Goal: Task Accomplishment & Management: Use online tool/utility

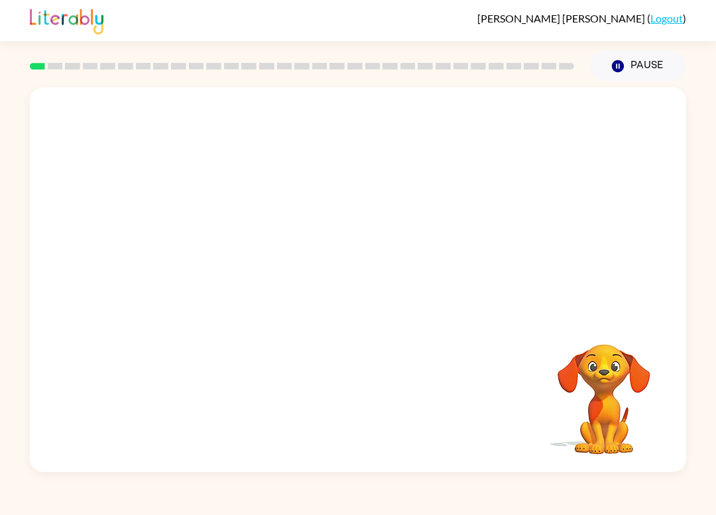
click at [0, 38] on div "[PERSON_NAME] ( Logout )" at bounding box center [358, 20] width 716 height 41
click at [360, 277] on icon "button" at bounding box center [358, 286] width 23 height 23
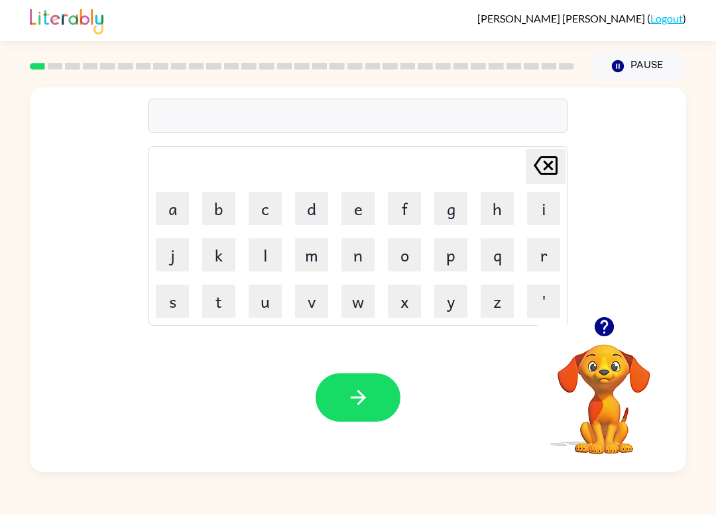
click at [380, 400] on button "button" at bounding box center [357, 398] width 85 height 48
click at [223, 215] on button "b" at bounding box center [218, 208] width 33 height 33
click at [413, 243] on button "o" at bounding box center [404, 255] width 33 height 33
click at [543, 254] on button "r" at bounding box center [543, 255] width 33 height 33
click at [319, 210] on button "d" at bounding box center [311, 208] width 33 height 33
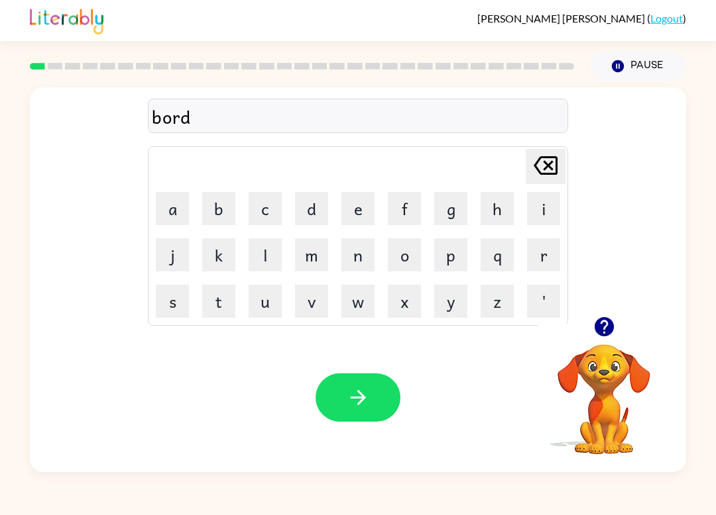
click at [362, 213] on button "e" at bounding box center [357, 208] width 33 height 33
click at [545, 254] on button "r" at bounding box center [543, 255] width 33 height 33
click at [374, 401] on button "button" at bounding box center [357, 398] width 85 height 48
click at [608, 317] on icon "button" at bounding box center [603, 326] width 23 height 23
click at [453, 211] on button "g" at bounding box center [450, 208] width 33 height 33
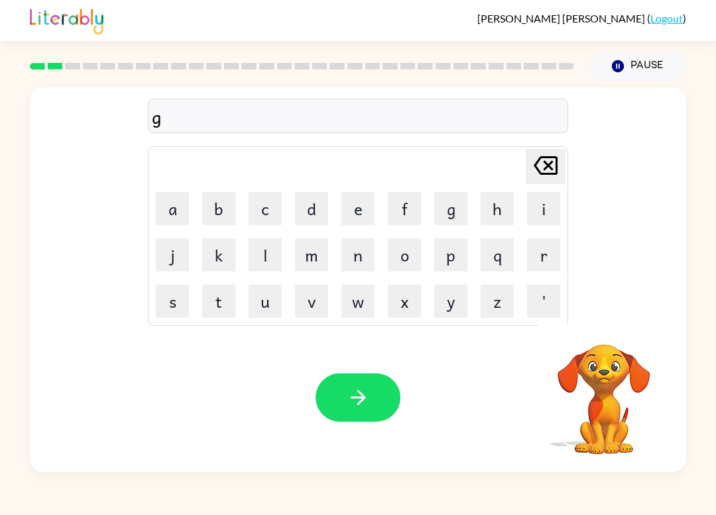
click at [551, 263] on button "r" at bounding box center [543, 255] width 33 height 33
click at [172, 197] on button "a" at bounding box center [172, 208] width 33 height 33
click at [360, 299] on button "w" at bounding box center [357, 301] width 33 height 33
click at [546, 158] on icon at bounding box center [545, 165] width 24 height 19
click at [356, 297] on button "w" at bounding box center [357, 301] width 33 height 33
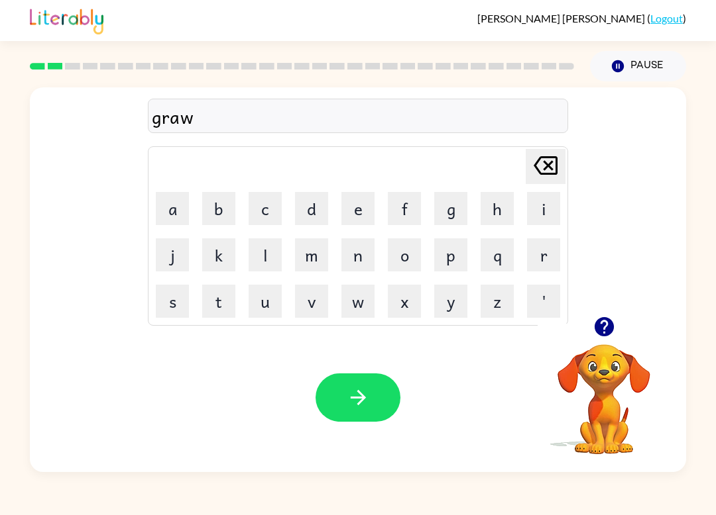
click at [349, 251] on button "n" at bounding box center [357, 255] width 33 height 33
click at [217, 216] on button "b" at bounding box center [218, 208] width 33 height 33
click at [555, 173] on icon "[PERSON_NAME] last character input" at bounding box center [545, 166] width 32 height 32
click at [321, 201] on button "d" at bounding box center [311, 208] width 33 height 33
click at [604, 325] on icon "button" at bounding box center [603, 326] width 19 height 19
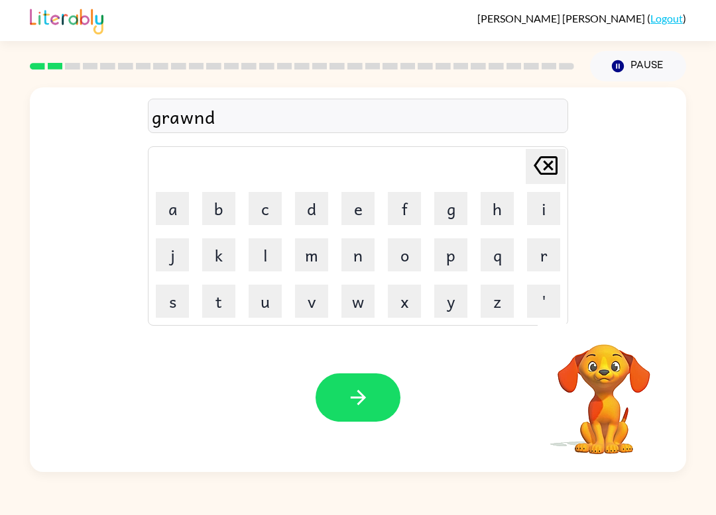
click at [357, 398] on icon "button" at bounding box center [357, 397] width 15 height 15
click at [657, 316] on div at bounding box center [603, 327] width 133 height 34
click at [606, 329] on icon "button" at bounding box center [603, 326] width 19 height 19
click at [311, 249] on button "m" at bounding box center [311, 255] width 33 height 33
click at [174, 205] on button "a" at bounding box center [172, 208] width 33 height 33
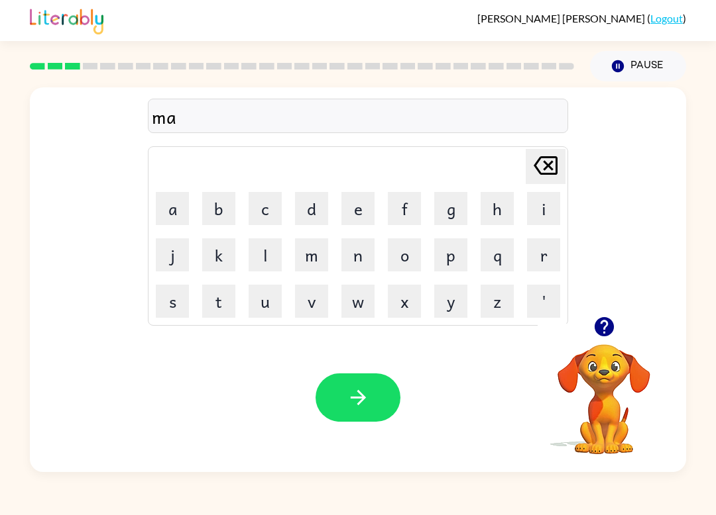
click at [272, 209] on button "c" at bounding box center [264, 208] width 33 height 33
click at [496, 205] on button "h" at bounding box center [496, 208] width 33 height 33
click at [549, 212] on button "i" at bounding box center [543, 208] width 33 height 33
click at [366, 261] on button "n" at bounding box center [357, 255] width 33 height 33
click at [404, 372] on div "Your browser must support playing .mp4 files to use Literably. Please try using…" at bounding box center [358, 397] width 656 height 149
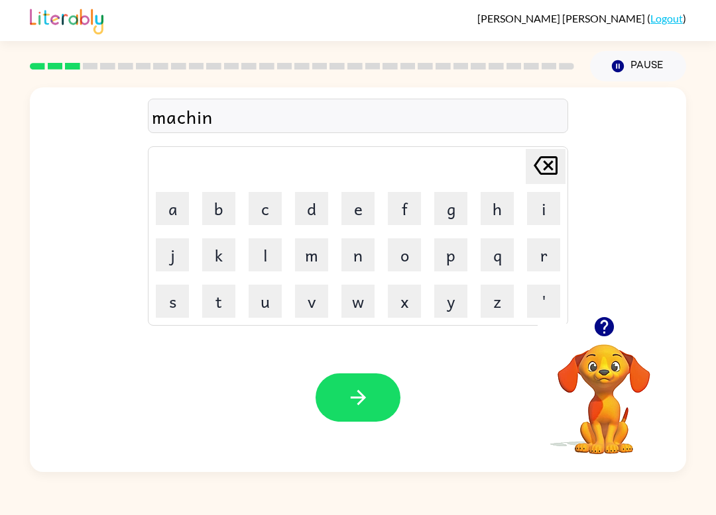
click at [394, 394] on button "button" at bounding box center [357, 398] width 85 height 48
click at [217, 301] on button "t" at bounding box center [218, 301] width 33 height 33
click at [544, 254] on button "r" at bounding box center [543, 255] width 33 height 33
click at [169, 207] on button "a" at bounding box center [172, 208] width 33 height 33
click at [545, 217] on button "i" at bounding box center [543, 208] width 33 height 33
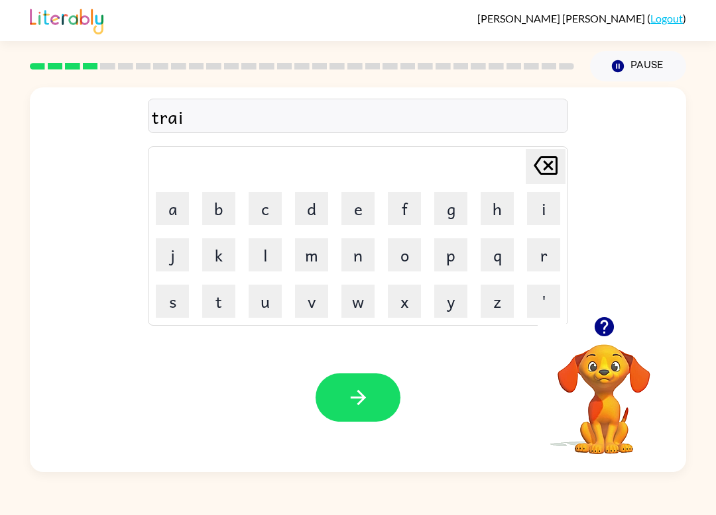
click at [358, 264] on button "n" at bounding box center [357, 255] width 33 height 33
click at [386, 373] on div "Your browser must support playing .mp4 files to use Literably. Please try using…" at bounding box center [358, 397] width 656 height 149
click at [398, 390] on button "button" at bounding box center [357, 398] width 85 height 48
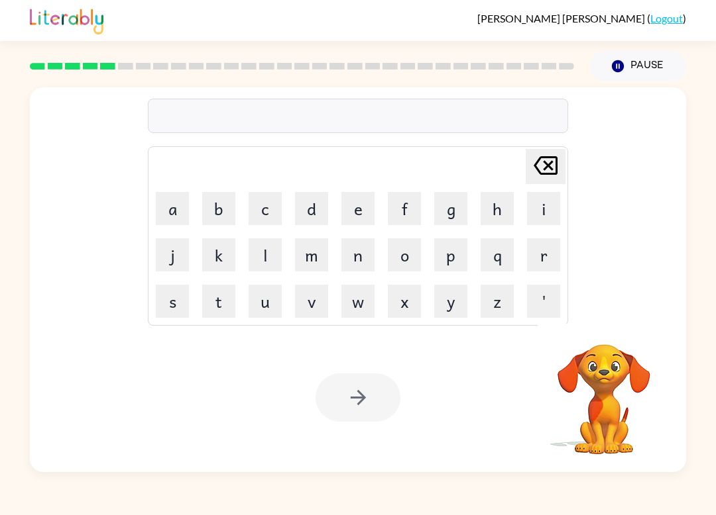
click at [302, 207] on button "d" at bounding box center [311, 208] width 33 height 33
click at [353, 217] on button "e" at bounding box center [357, 208] width 33 height 33
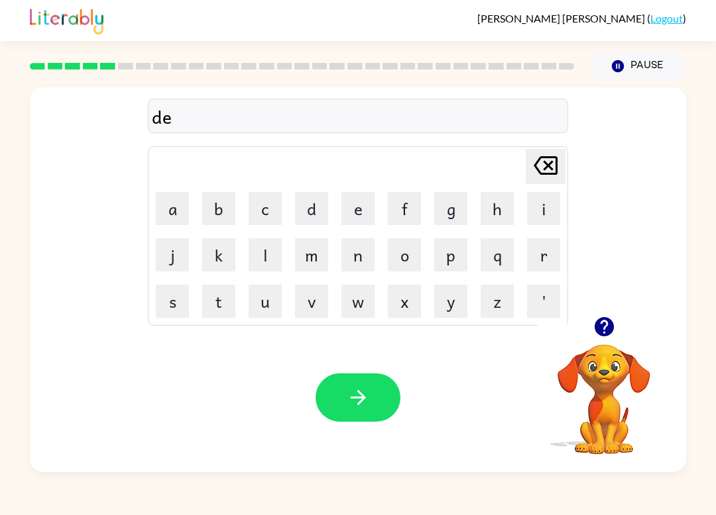
click at [407, 221] on button "f" at bounding box center [404, 208] width 33 height 33
click at [361, 205] on button "e" at bounding box center [357, 208] width 33 height 33
click at [360, 266] on button "n" at bounding box center [357, 255] width 33 height 33
click at [270, 205] on button "c" at bounding box center [264, 208] width 33 height 33
click at [540, 210] on button "i" at bounding box center [543, 208] width 33 height 33
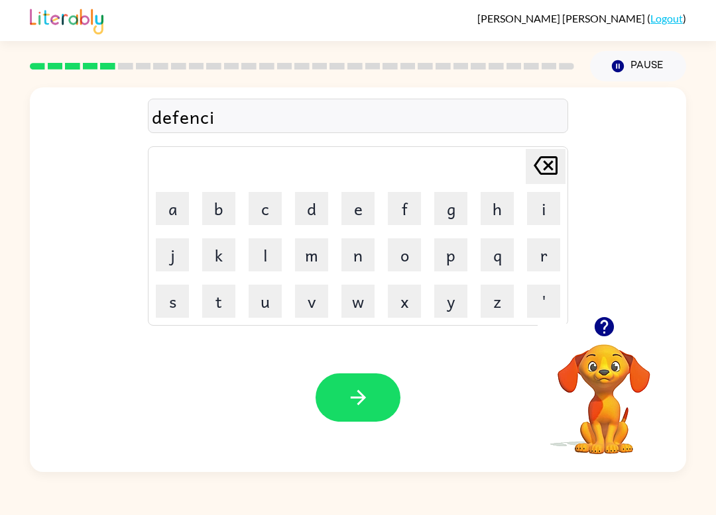
click at [220, 208] on button "b" at bounding box center [218, 208] width 33 height 33
click at [339, 413] on button "button" at bounding box center [357, 398] width 85 height 48
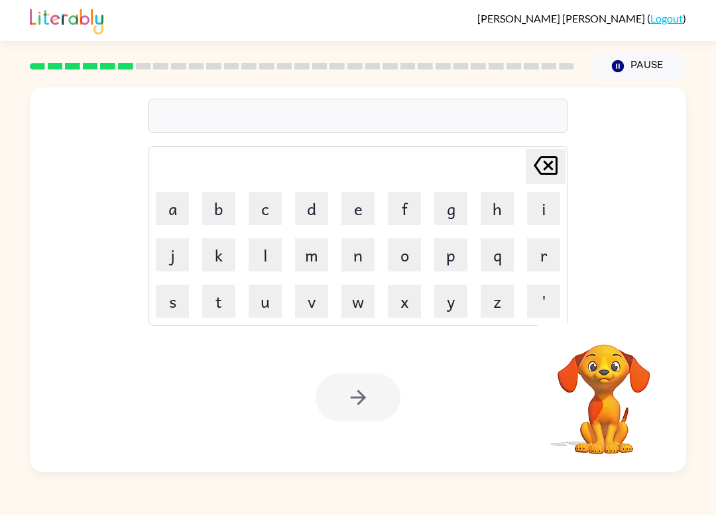
click at [315, 306] on button "v" at bounding box center [311, 301] width 33 height 33
click at [178, 213] on button "a" at bounding box center [172, 208] width 33 height 33
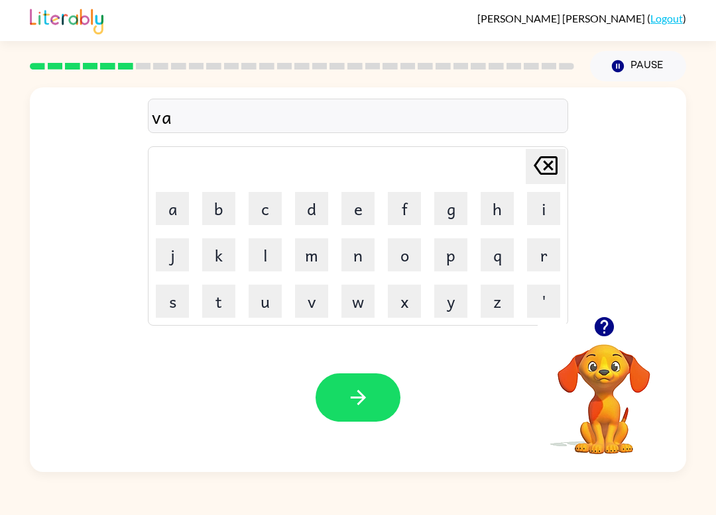
click at [266, 207] on button "c" at bounding box center [264, 208] width 33 height 33
click at [178, 209] on button "a" at bounding box center [172, 208] width 33 height 33
click at [535, 209] on button "i" at bounding box center [543, 208] width 33 height 33
click at [266, 206] on button "c" at bounding box center [264, 208] width 33 height 33
click at [544, 212] on button "i" at bounding box center [543, 208] width 33 height 33
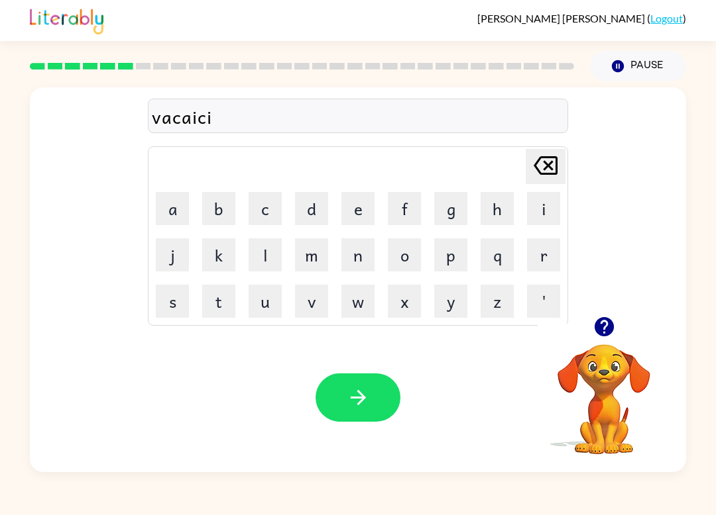
click at [420, 260] on button "o" at bounding box center [404, 255] width 33 height 33
click at [266, 296] on button "u" at bounding box center [264, 301] width 33 height 33
click at [560, 159] on icon "[PERSON_NAME] last character input" at bounding box center [545, 166] width 32 height 32
click at [363, 252] on button "n" at bounding box center [357, 255] width 33 height 33
click at [373, 398] on button "button" at bounding box center [357, 398] width 85 height 48
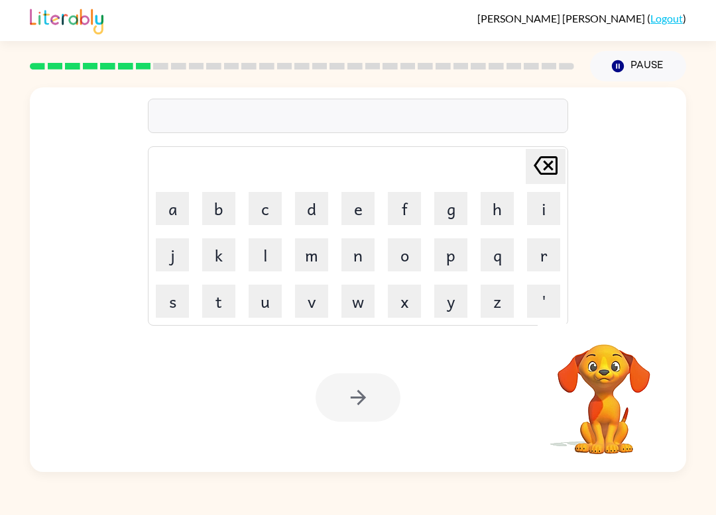
click at [460, 258] on button "p" at bounding box center [450, 255] width 33 height 33
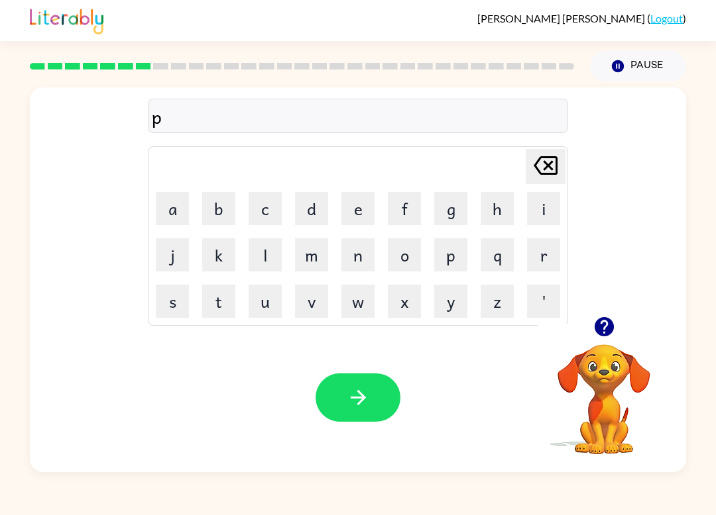
click at [264, 307] on button "u" at bounding box center [264, 301] width 33 height 33
click at [311, 202] on button "d" at bounding box center [311, 208] width 33 height 33
click at [357, 215] on button "e" at bounding box center [357, 208] width 33 height 33
click at [260, 260] on button "l" at bounding box center [264, 255] width 33 height 33
click at [366, 403] on icon "button" at bounding box center [358, 397] width 23 height 23
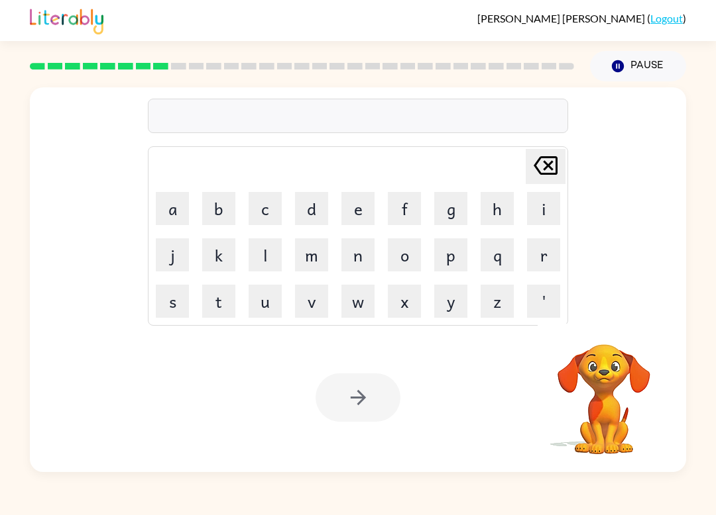
click at [321, 257] on button "m" at bounding box center [311, 255] width 33 height 33
click at [625, 271] on div "m [PERSON_NAME] last character input a b c d e f g h i j k l m n o p q r s t u …" at bounding box center [358, 201] width 656 height 229
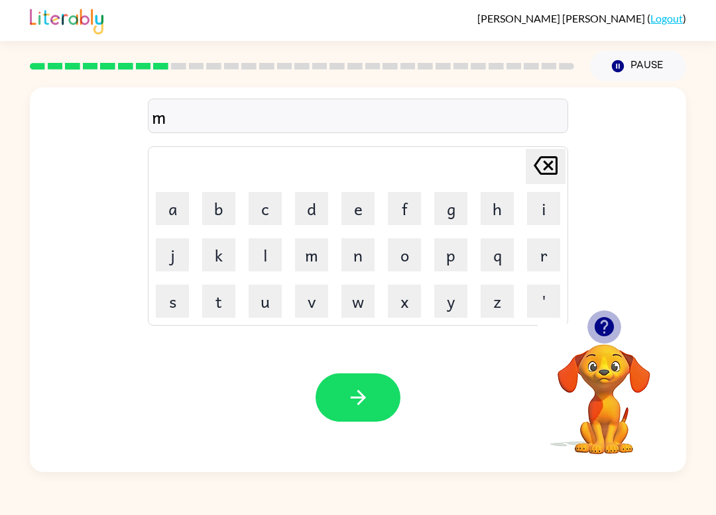
click at [599, 323] on icon "button" at bounding box center [603, 326] width 19 height 19
click at [544, 204] on button "i" at bounding box center [543, 208] width 33 height 33
click at [558, 252] on button "r" at bounding box center [543, 255] width 33 height 33
click at [551, 216] on button "i" at bounding box center [543, 208] width 33 height 33
click at [280, 207] on button "c" at bounding box center [264, 208] width 33 height 33
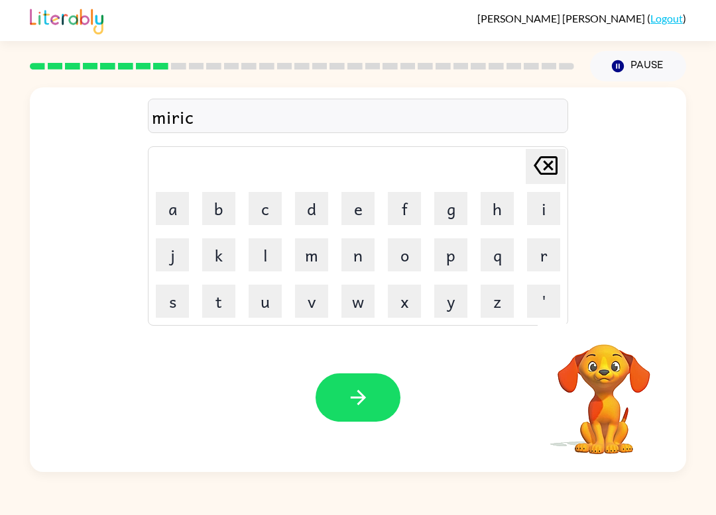
click at [173, 199] on button "a" at bounding box center [172, 208] width 33 height 33
click at [549, 248] on button "r" at bounding box center [543, 255] width 33 height 33
click at [544, 166] on icon "[PERSON_NAME] last character input" at bounding box center [545, 166] width 32 height 32
click at [262, 257] on button "l" at bounding box center [264, 255] width 33 height 33
click at [365, 382] on button "button" at bounding box center [357, 398] width 85 height 48
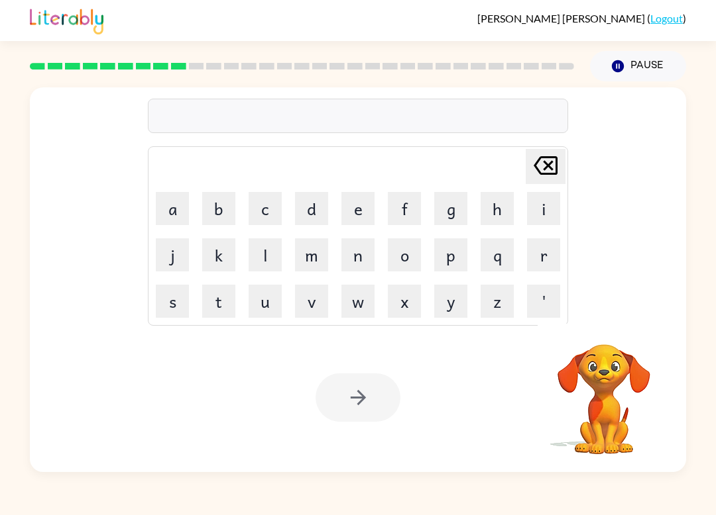
click at [315, 260] on button "m" at bounding box center [311, 255] width 33 height 33
click at [535, 207] on button "i" at bounding box center [543, 208] width 33 height 33
click at [353, 254] on button "n" at bounding box center [357, 255] width 33 height 33
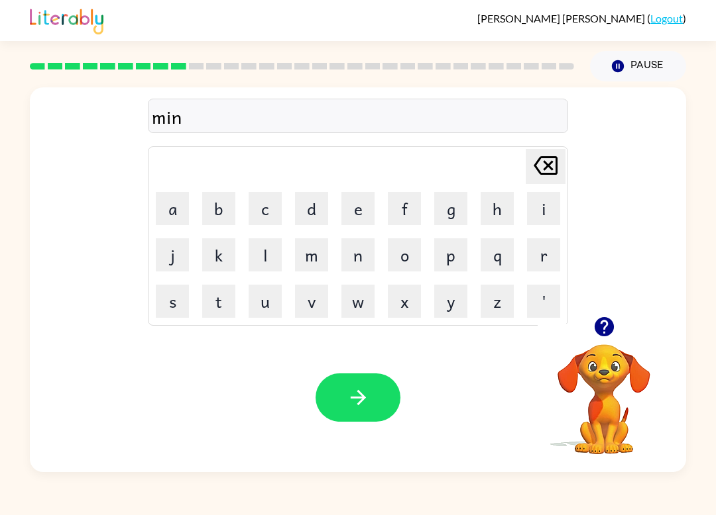
click at [312, 254] on button "m" at bounding box center [311, 255] width 33 height 33
click at [403, 262] on button "o" at bounding box center [404, 255] width 33 height 33
click at [539, 249] on button "r" at bounding box center [543, 255] width 33 height 33
click at [349, 263] on button "n" at bounding box center [357, 255] width 33 height 33
click at [547, 213] on button "i" at bounding box center [543, 208] width 33 height 33
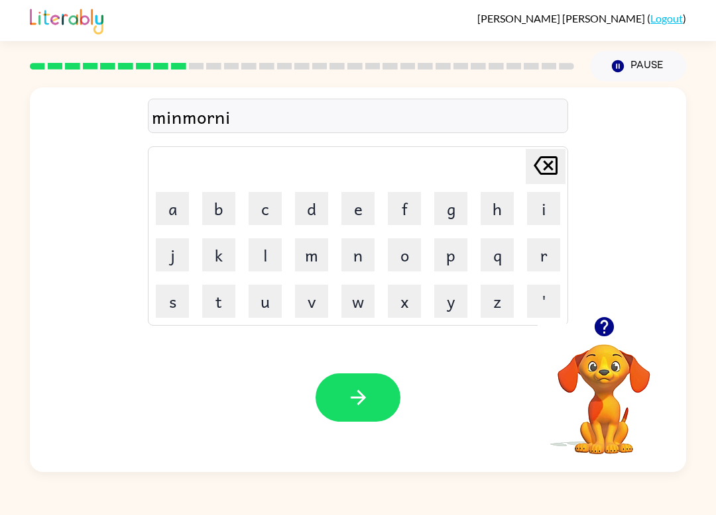
click at [459, 196] on button "g" at bounding box center [450, 208] width 33 height 33
click at [344, 378] on button "button" at bounding box center [357, 398] width 85 height 48
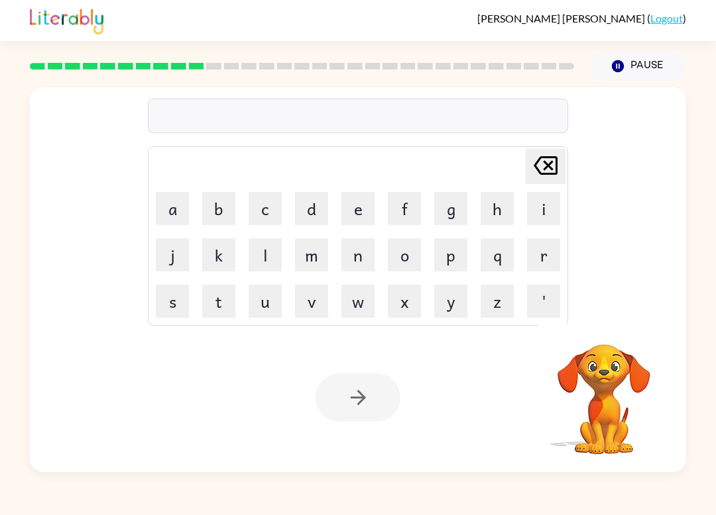
click at [321, 206] on button "d" at bounding box center [311, 208] width 33 height 33
click at [557, 213] on button "i" at bounding box center [543, 208] width 33 height 33
click at [175, 290] on button "s" at bounding box center [172, 301] width 33 height 33
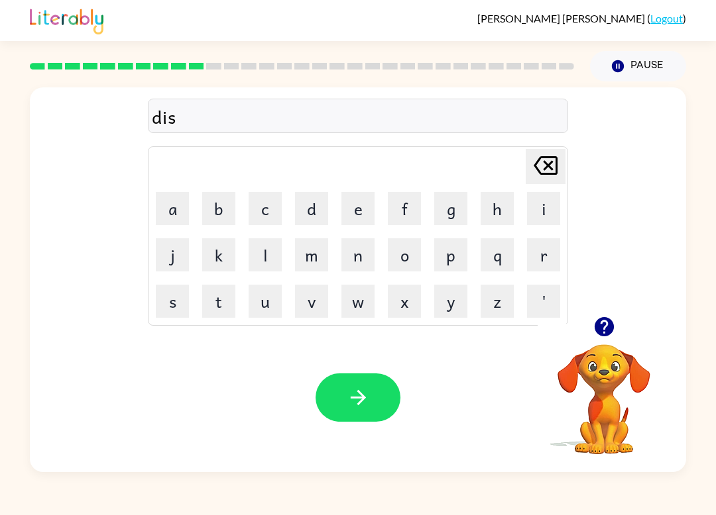
click at [218, 301] on button "t" at bounding box center [218, 301] width 33 height 33
click at [536, 254] on button "r" at bounding box center [543, 255] width 33 height 33
click at [172, 303] on button "s" at bounding box center [172, 301] width 33 height 33
click at [202, 303] on button "t" at bounding box center [218, 301] width 33 height 33
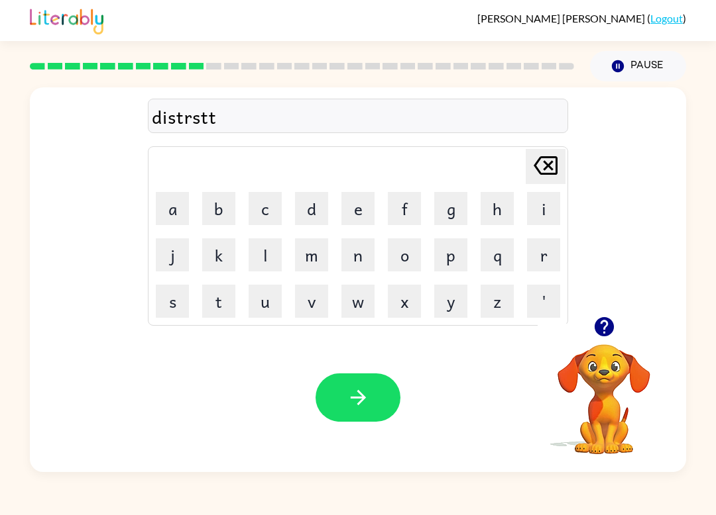
click at [549, 159] on icon "[PERSON_NAME] last character input" at bounding box center [545, 166] width 32 height 32
click at [351, 415] on button "button" at bounding box center [357, 398] width 85 height 48
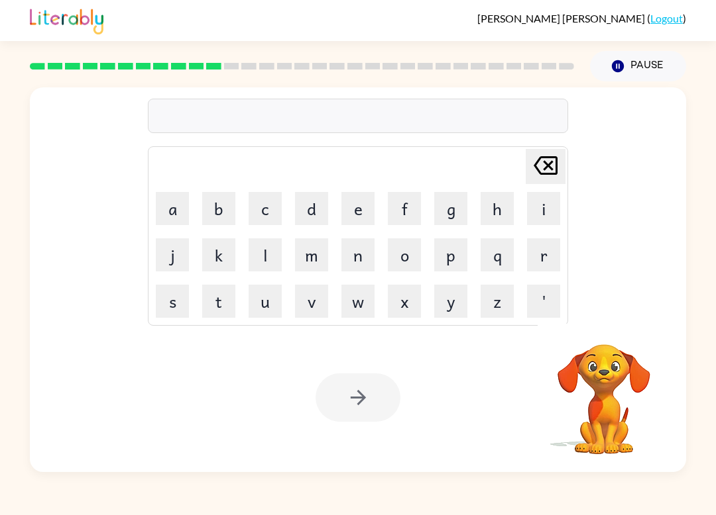
click at [543, 264] on button "r" at bounding box center [543, 255] width 33 height 33
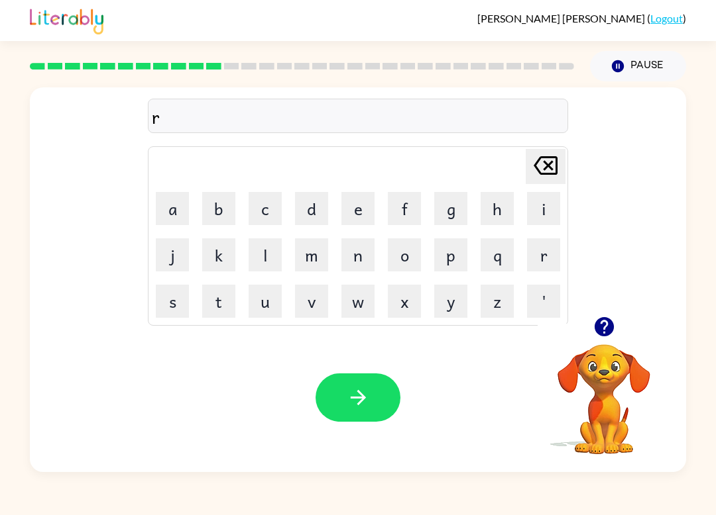
click at [400, 247] on button "o" at bounding box center [404, 255] width 33 height 33
click at [324, 202] on button "d" at bounding box center [311, 208] width 33 height 33
click at [357, 202] on button "e" at bounding box center [357, 208] width 33 height 33
click at [343, 409] on button "button" at bounding box center [357, 398] width 85 height 48
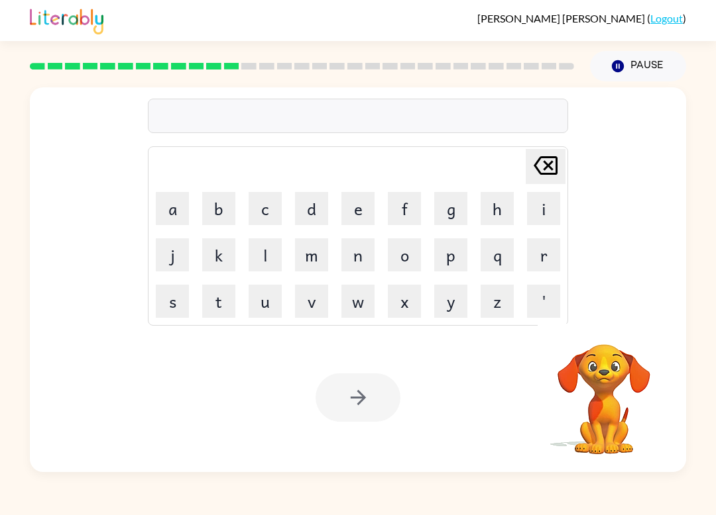
click at [264, 305] on button "u" at bounding box center [264, 301] width 33 height 33
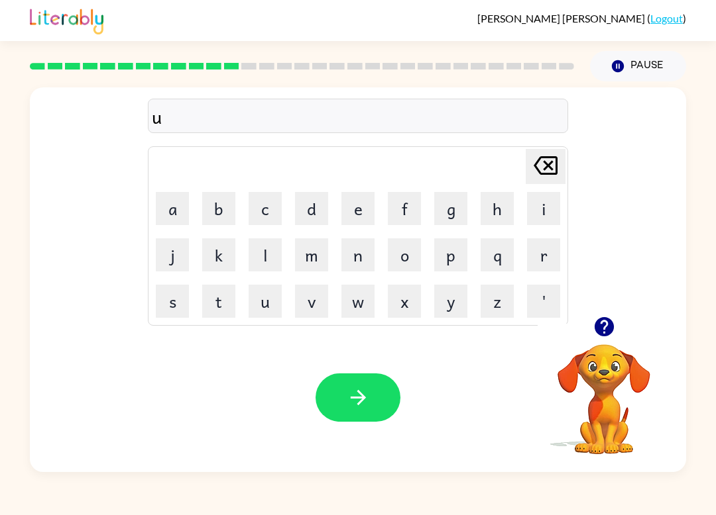
click at [462, 218] on button "g" at bounding box center [450, 208] width 33 height 33
click at [558, 254] on button "r" at bounding box center [543, 255] width 33 height 33
click at [170, 207] on button "a" at bounding box center [172, 208] width 33 height 33
click at [311, 209] on button "d" at bounding box center [311, 208] width 33 height 33
click at [348, 208] on button "e" at bounding box center [357, 208] width 33 height 33
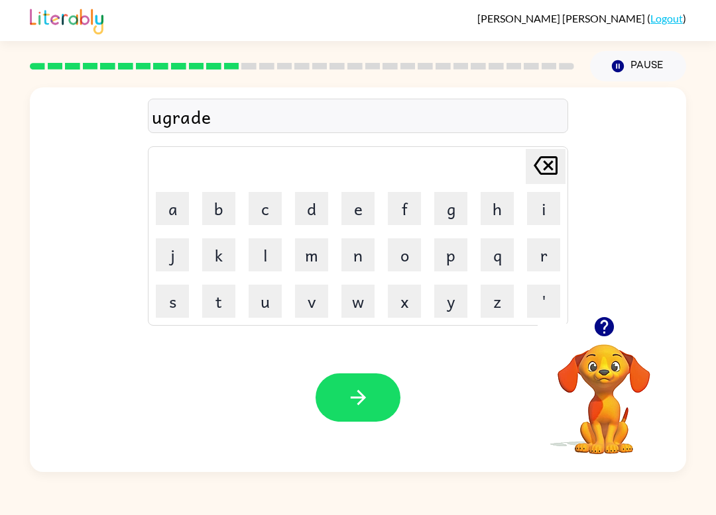
click at [392, 390] on button "button" at bounding box center [357, 398] width 85 height 48
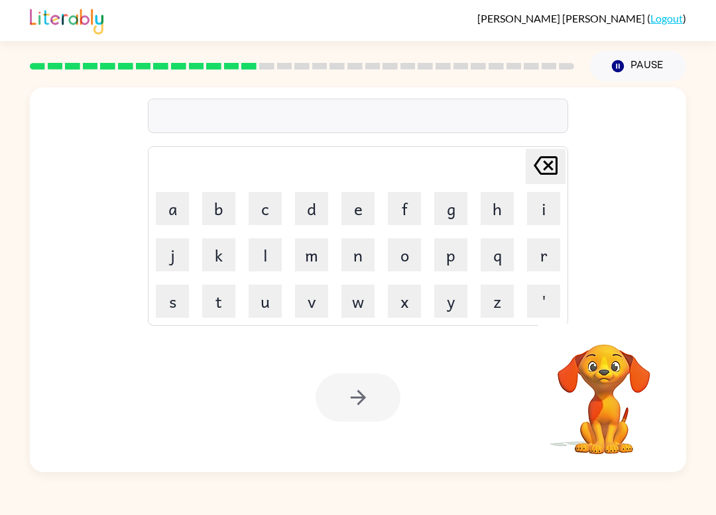
click at [17, 133] on div "[PERSON_NAME] last character input a b c d e f g h i j k l m n o p q r s t u v …" at bounding box center [358, 276] width 716 height 391
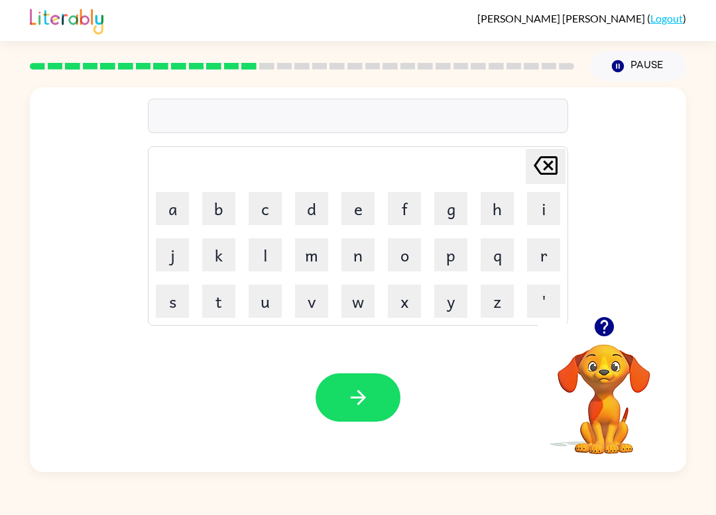
click at [322, 252] on button "m" at bounding box center [311, 255] width 33 height 33
click at [176, 209] on button "a" at bounding box center [172, 208] width 33 height 33
click at [315, 211] on button "d" at bounding box center [311, 208] width 33 height 33
click at [361, 256] on button "n" at bounding box center [357, 255] width 33 height 33
click at [359, 205] on button "e" at bounding box center [357, 208] width 33 height 33
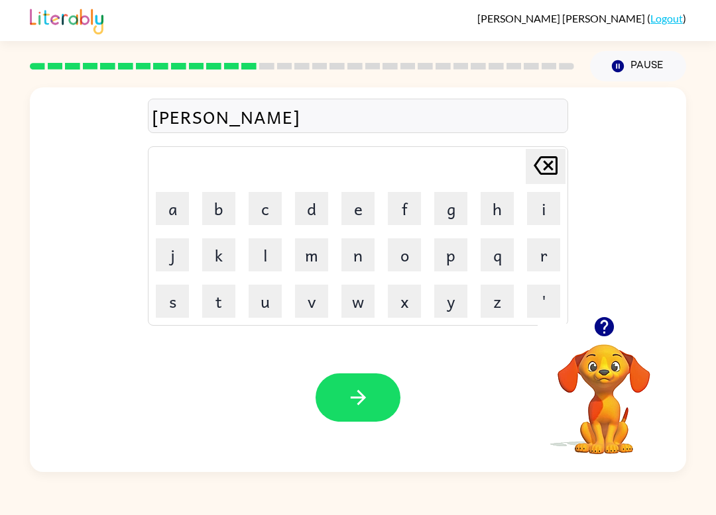
click at [178, 304] on button "s" at bounding box center [172, 301] width 33 height 33
click at [605, 333] on icon "button" at bounding box center [603, 326] width 19 height 19
click at [345, 393] on button "button" at bounding box center [357, 398] width 85 height 48
click at [217, 209] on button "b" at bounding box center [218, 208] width 33 height 33
click at [408, 254] on button "o" at bounding box center [404, 255] width 33 height 33
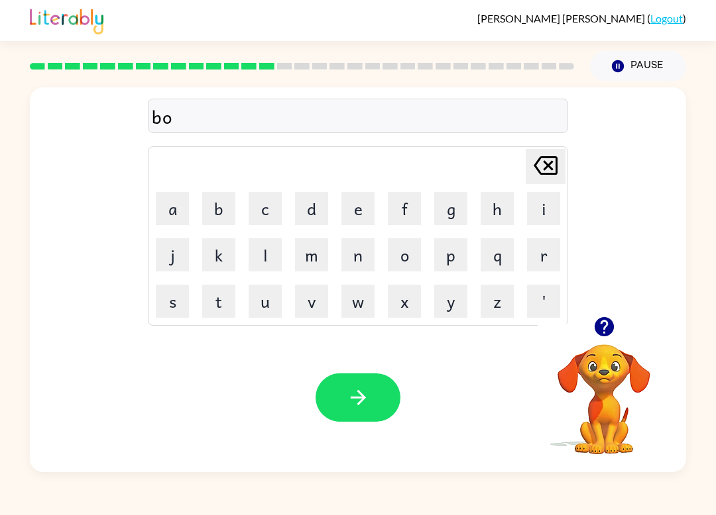
click at [358, 252] on button "n" at bounding box center [357, 255] width 33 height 33
click at [258, 294] on button "u" at bounding box center [264, 301] width 33 height 33
click at [366, 205] on button "e" at bounding box center [357, 208] width 33 height 33
click at [606, 323] on icon "button" at bounding box center [603, 326] width 23 height 23
click at [341, 402] on button "button" at bounding box center [357, 398] width 85 height 48
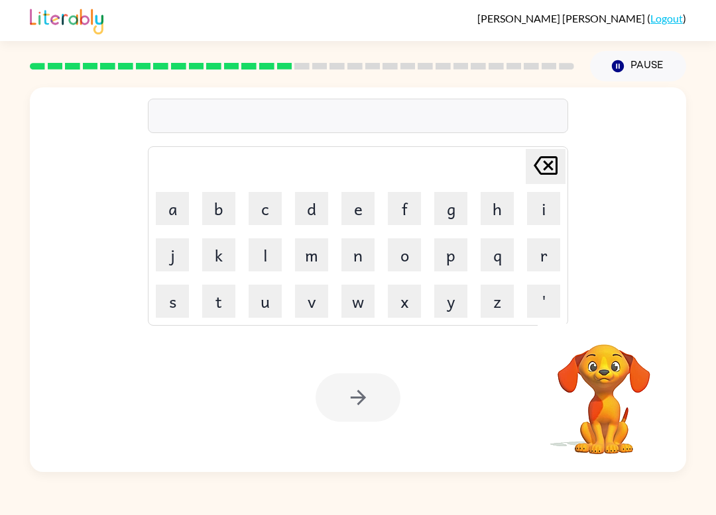
click at [170, 307] on button "s" at bounding box center [172, 301] width 33 height 33
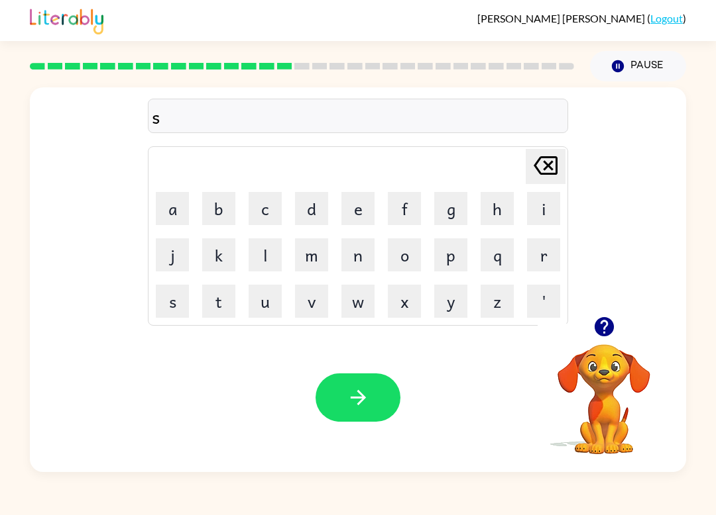
click at [266, 301] on button "u" at bounding box center [264, 301] width 33 height 33
click at [404, 261] on button "o" at bounding box center [404, 255] width 33 height 33
click at [533, 253] on button "r" at bounding box center [543, 255] width 33 height 33
click at [317, 266] on button "m" at bounding box center [311, 255] width 33 height 33
click at [349, 386] on button "button" at bounding box center [357, 398] width 85 height 48
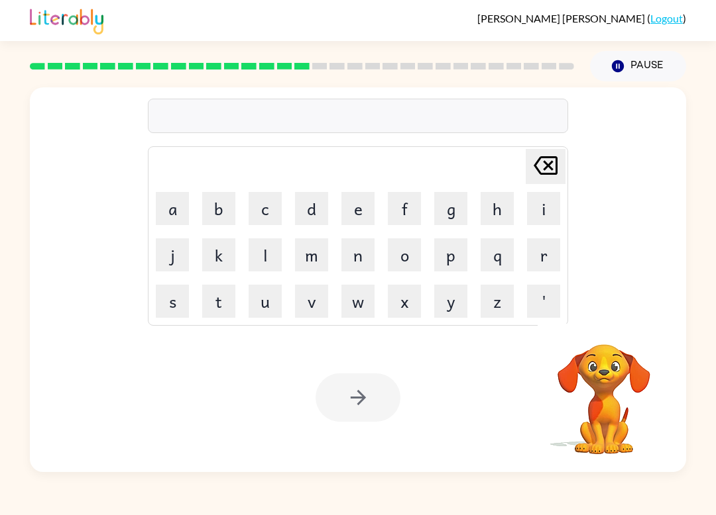
click at [548, 250] on button "r" at bounding box center [543, 255] width 33 height 33
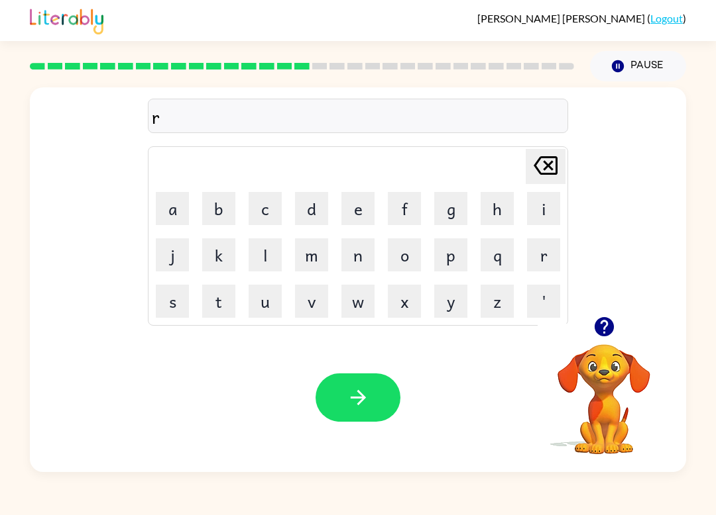
click at [174, 199] on button "a" at bounding box center [172, 208] width 33 height 33
click at [312, 263] on button "m" at bounding box center [311, 255] width 33 height 33
click at [632, 345] on video "Your browser must support playing .mp4 files to use Literably. Please try using…" at bounding box center [603, 390] width 133 height 133
click at [614, 341] on button "button" at bounding box center [604, 327] width 34 height 34
click at [351, 398] on icon "button" at bounding box center [358, 397] width 23 height 23
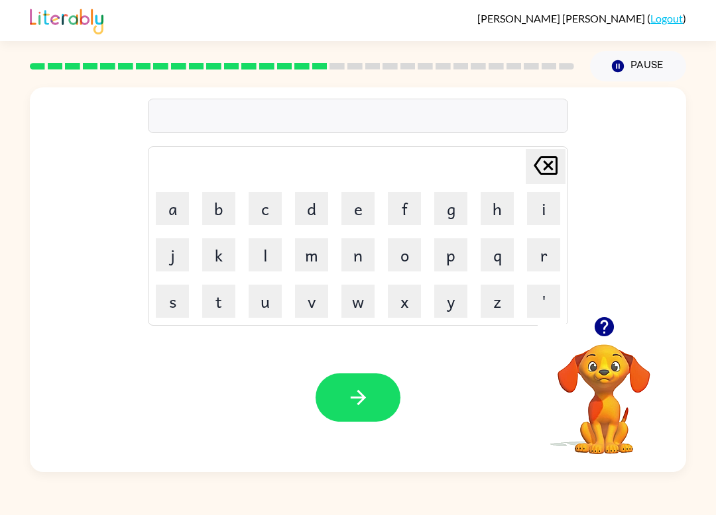
click at [218, 204] on button "b" at bounding box center [218, 208] width 33 height 33
click at [556, 256] on button "r" at bounding box center [543, 255] width 33 height 33
click at [544, 218] on button "i" at bounding box center [543, 208] width 33 height 33
click at [309, 250] on button "m" at bounding box center [311, 255] width 33 height 33
click at [541, 217] on button "i" at bounding box center [543, 208] width 33 height 33
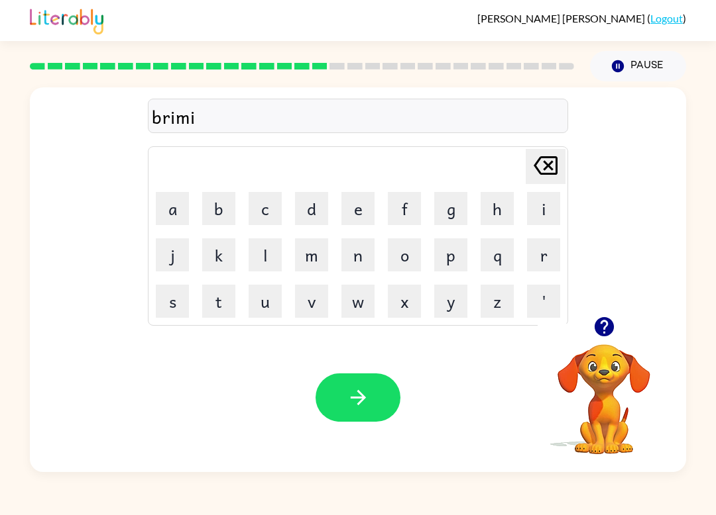
click at [453, 223] on button "g" at bounding box center [450, 208] width 33 height 33
click at [385, 391] on button "button" at bounding box center [357, 398] width 85 height 48
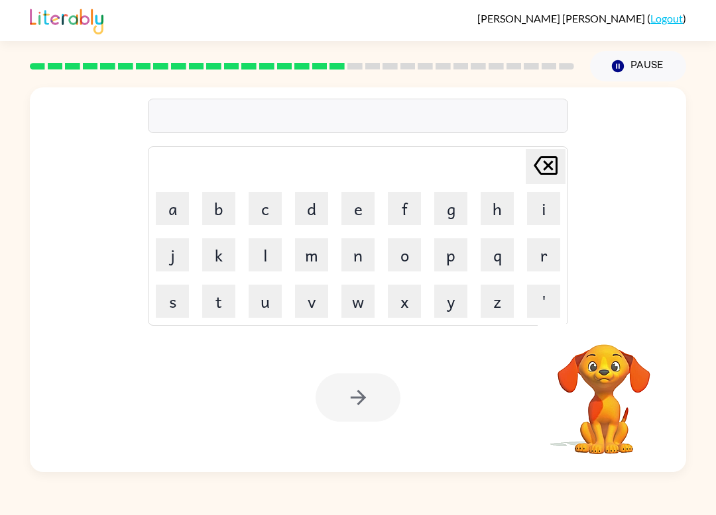
click at [543, 261] on button "r" at bounding box center [543, 255] width 33 height 33
click at [553, 206] on button "i" at bounding box center [543, 208] width 33 height 33
click at [271, 206] on button "c" at bounding box center [264, 208] width 33 height 33
click at [538, 213] on button "i" at bounding box center [543, 208] width 33 height 33
click at [176, 208] on button "a" at bounding box center [172, 208] width 33 height 33
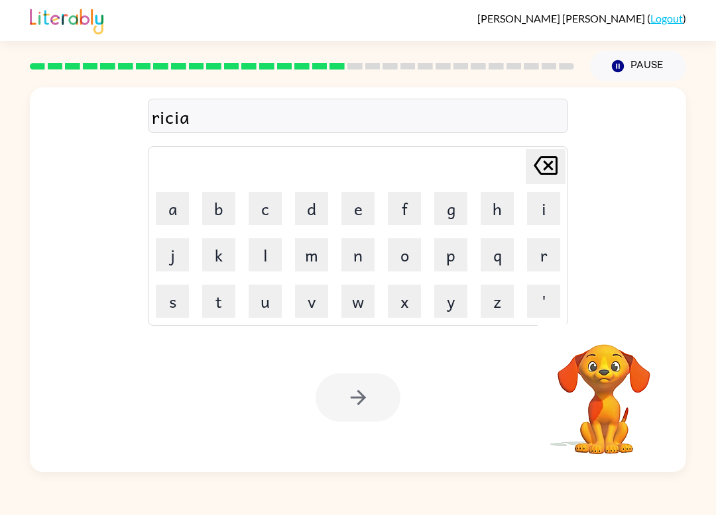
click at [548, 177] on icon "[PERSON_NAME] last character input" at bounding box center [545, 166] width 32 height 32
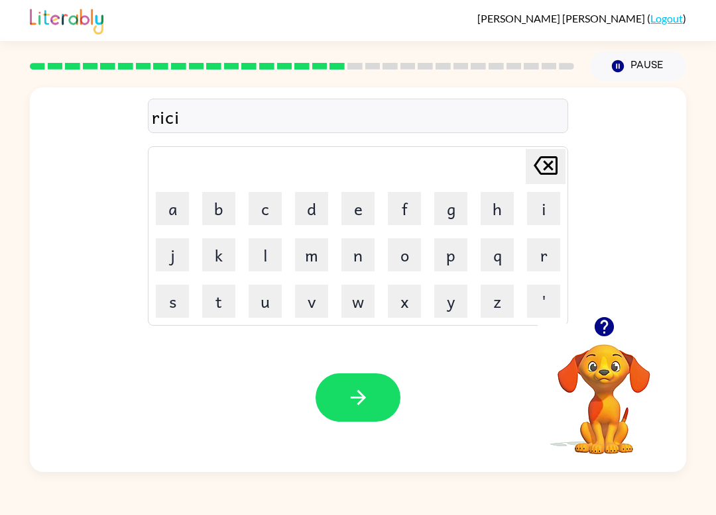
click at [173, 295] on button "s" at bounding box center [172, 301] width 33 height 33
click at [378, 403] on button "button" at bounding box center [357, 398] width 85 height 48
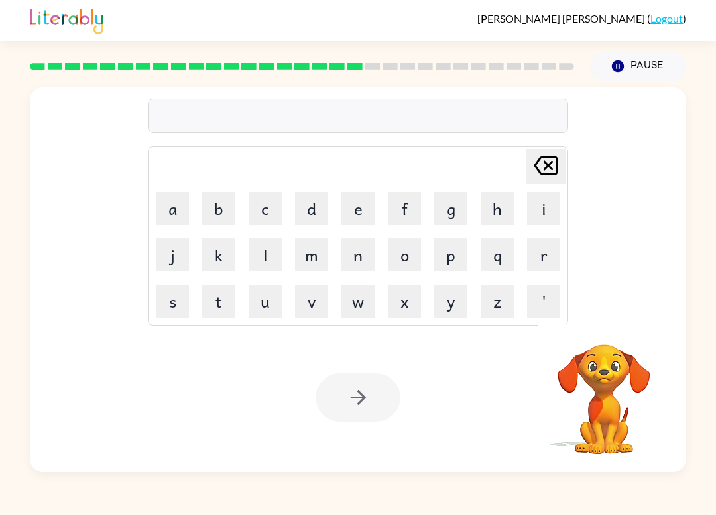
click at [180, 201] on button "a" at bounding box center [172, 208] width 33 height 33
click at [547, 255] on button "r" at bounding box center [543, 255] width 33 height 33
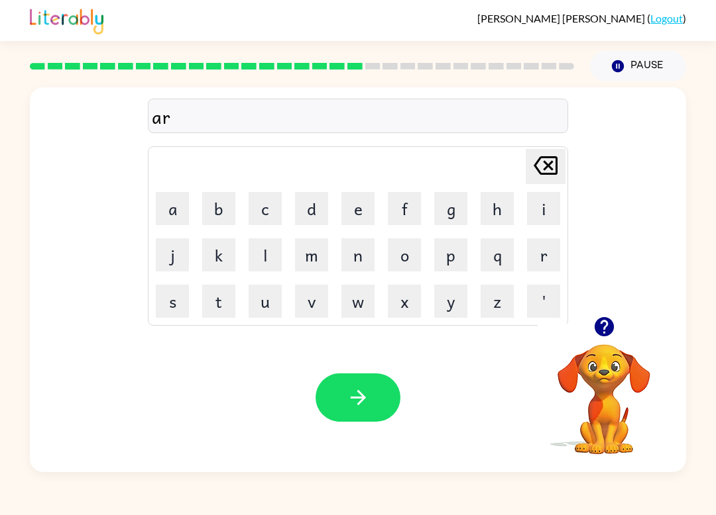
click at [262, 207] on button "c" at bounding box center [264, 208] width 33 height 33
click at [494, 222] on button "h" at bounding box center [496, 208] width 33 height 33
click at [366, 314] on button "w" at bounding box center [357, 301] width 33 height 33
click at [164, 205] on button "a" at bounding box center [172, 208] width 33 height 33
click at [447, 305] on button "y" at bounding box center [450, 301] width 33 height 33
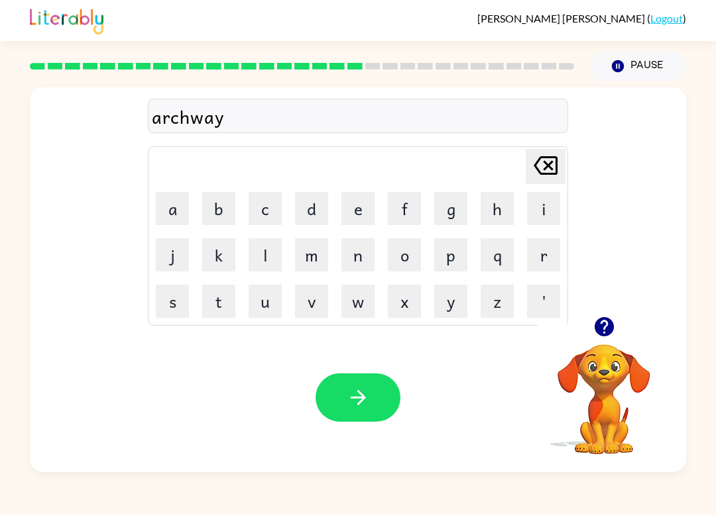
click at [386, 405] on button "button" at bounding box center [357, 398] width 85 height 48
click at [417, 205] on button "f" at bounding box center [404, 208] width 33 height 33
click at [407, 268] on button "o" at bounding box center [404, 255] width 33 height 33
click at [280, 255] on button "l" at bounding box center [264, 255] width 33 height 33
click at [410, 263] on button "o" at bounding box center [404, 255] width 33 height 33
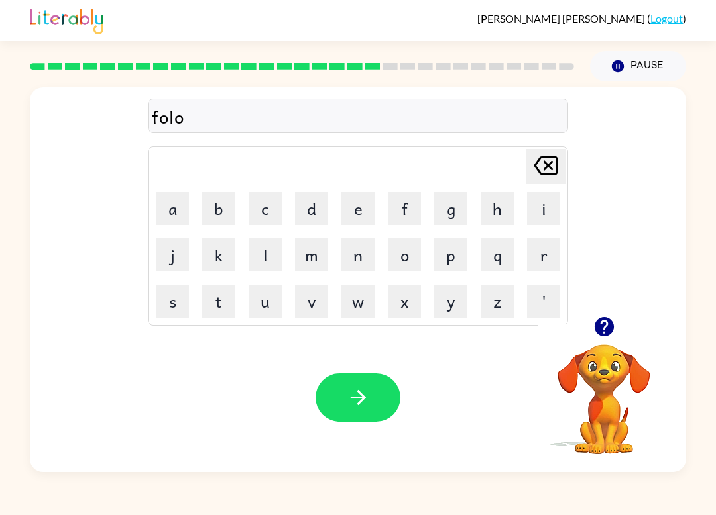
click at [366, 304] on button "w" at bounding box center [357, 301] width 33 height 33
click at [318, 217] on button "d" at bounding box center [311, 208] width 33 height 33
click at [365, 407] on icon "button" at bounding box center [358, 397] width 23 height 23
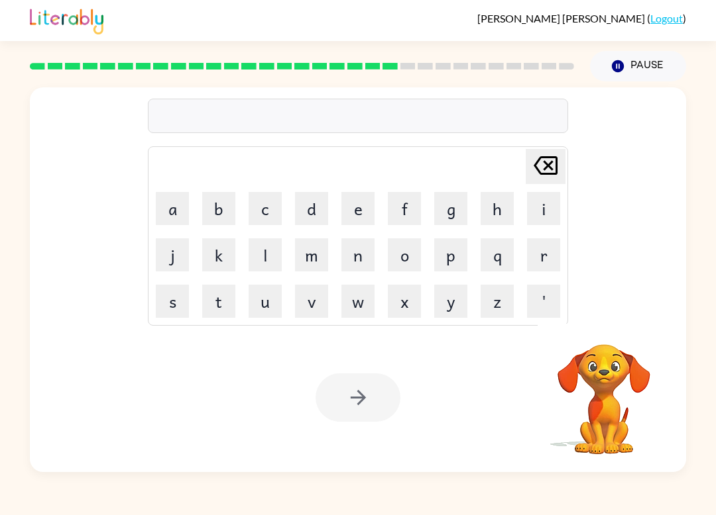
click at [257, 205] on button "c" at bounding box center [264, 208] width 33 height 33
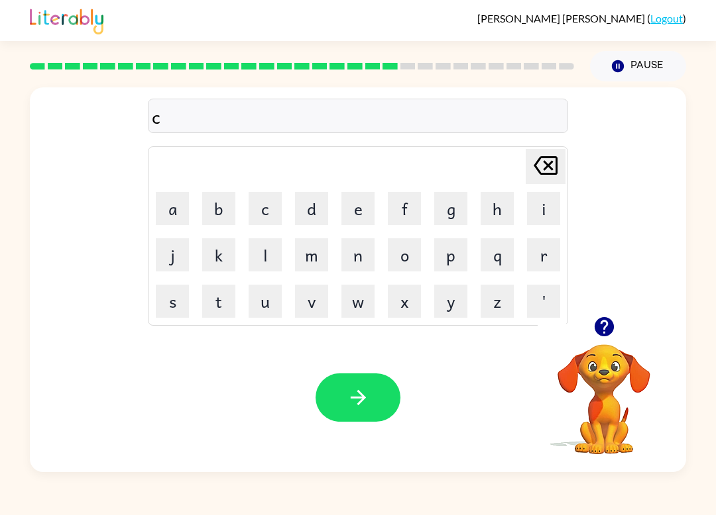
click at [354, 213] on button "e" at bounding box center [357, 208] width 33 height 33
click at [352, 246] on button "n" at bounding box center [357, 255] width 33 height 33
click at [215, 300] on button "t" at bounding box center [218, 301] width 33 height 33
click at [229, 301] on button "t" at bounding box center [218, 301] width 33 height 33
click at [542, 176] on icon "[PERSON_NAME] last character input" at bounding box center [545, 166] width 32 height 32
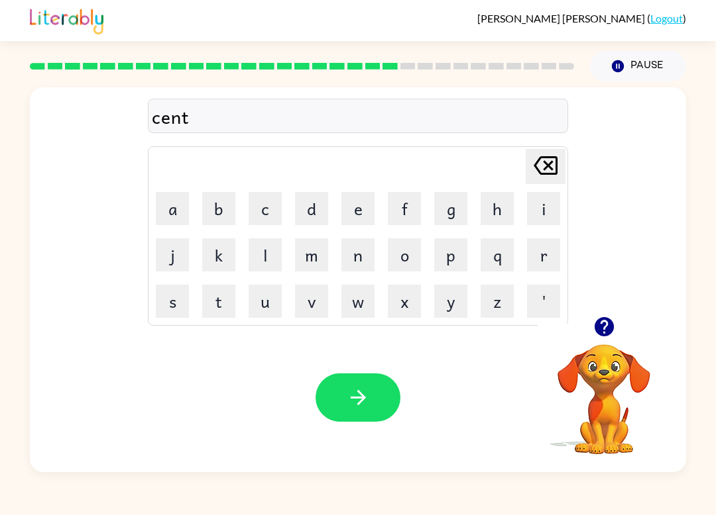
click at [169, 203] on button "a" at bounding box center [172, 208] width 33 height 33
click at [466, 252] on button "p" at bounding box center [450, 255] width 33 height 33
click at [550, 214] on button "i" at bounding box center [543, 208] width 33 height 33
click at [364, 409] on icon "button" at bounding box center [358, 397] width 23 height 23
click at [627, 323] on div at bounding box center [603, 327] width 133 height 34
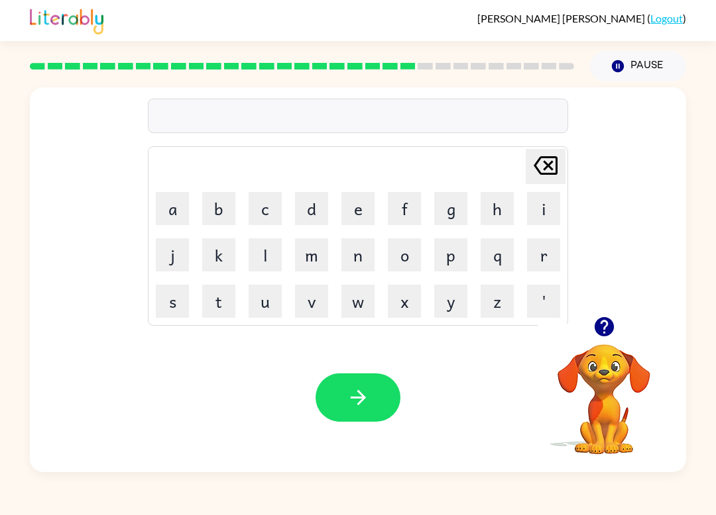
click at [608, 328] on icon "button" at bounding box center [603, 326] width 19 height 19
click at [183, 301] on button "s" at bounding box center [172, 301] width 33 height 33
click at [255, 308] on button "u" at bounding box center [264, 301] width 33 height 33
click at [170, 298] on button "s" at bounding box center [172, 301] width 33 height 33
click at [214, 293] on button "t" at bounding box center [218, 301] width 33 height 33
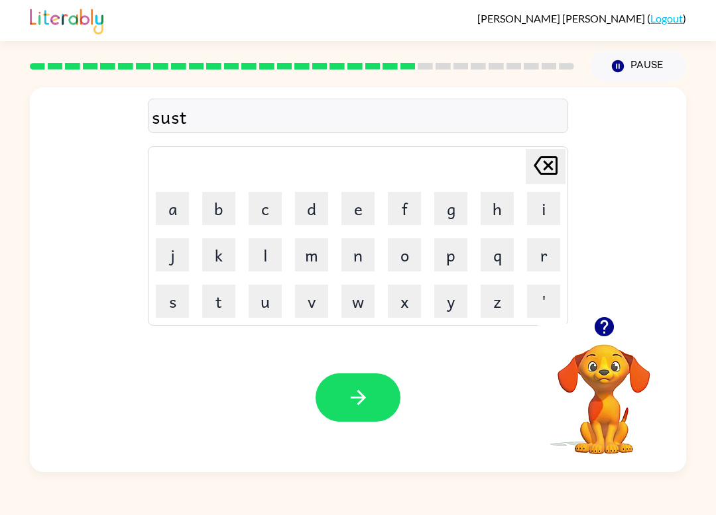
click at [162, 201] on button "a" at bounding box center [172, 208] width 33 height 33
click at [555, 209] on button "i" at bounding box center [543, 208] width 33 height 33
click at [364, 243] on button "n" at bounding box center [357, 255] width 33 height 33
click at [364, 404] on icon "button" at bounding box center [358, 397] width 23 height 23
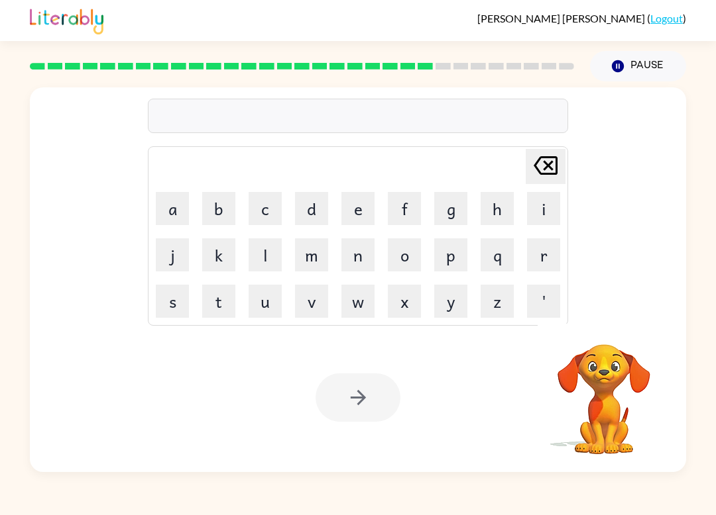
click at [410, 207] on button "f" at bounding box center [404, 208] width 33 height 33
click at [407, 256] on button "o" at bounding box center [404, 255] width 33 height 33
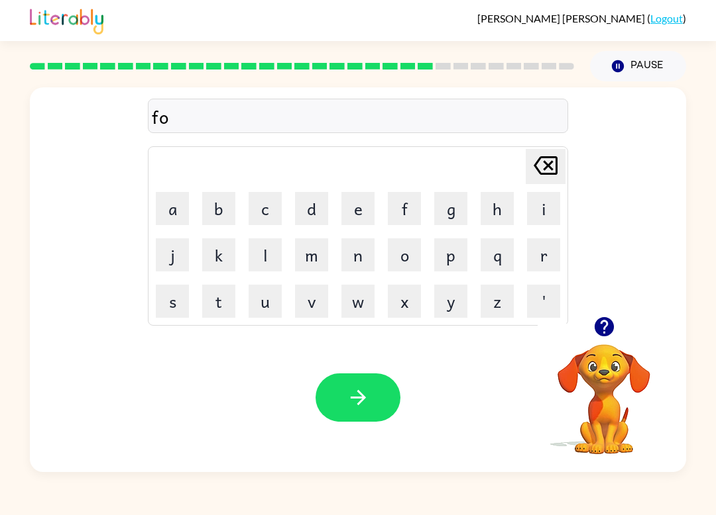
click at [362, 290] on button "w" at bounding box center [357, 301] width 33 height 33
click at [176, 215] on button "a" at bounding box center [172, 208] width 33 height 33
click at [545, 260] on button "r" at bounding box center [543, 255] width 33 height 33
click at [322, 217] on button "d" at bounding box center [311, 208] width 33 height 33
click at [359, 396] on icon "button" at bounding box center [358, 397] width 23 height 23
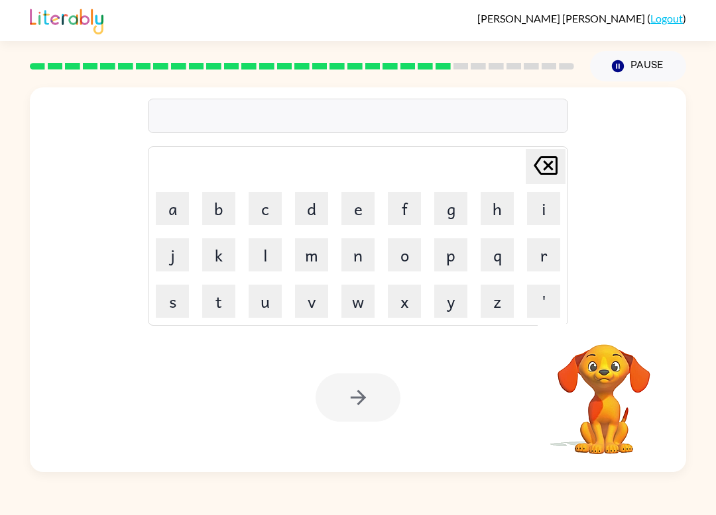
click at [546, 262] on button "r" at bounding box center [543, 255] width 33 height 33
click at [166, 202] on button "a" at bounding box center [172, 208] width 33 height 33
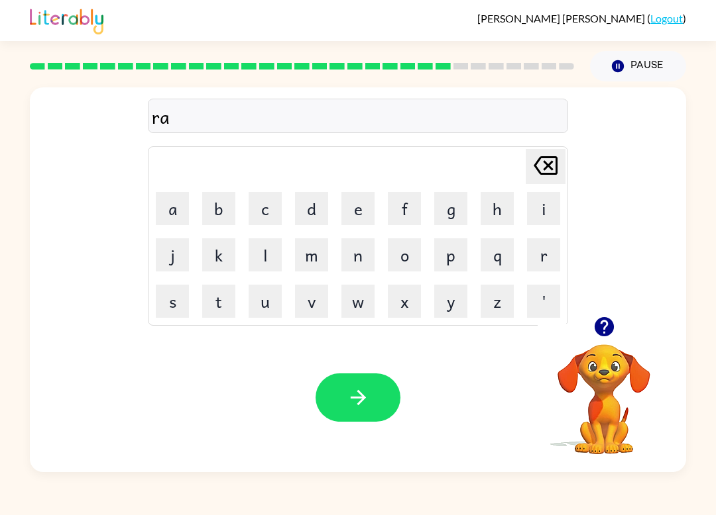
click at [262, 266] on button "l" at bounding box center [264, 255] width 33 height 33
click at [359, 213] on button "e" at bounding box center [357, 208] width 33 height 33
click at [543, 205] on button "i" at bounding box center [543, 208] width 33 height 33
click at [224, 302] on button "t" at bounding box center [218, 301] width 33 height 33
click at [360, 213] on button "e" at bounding box center [357, 208] width 33 height 33
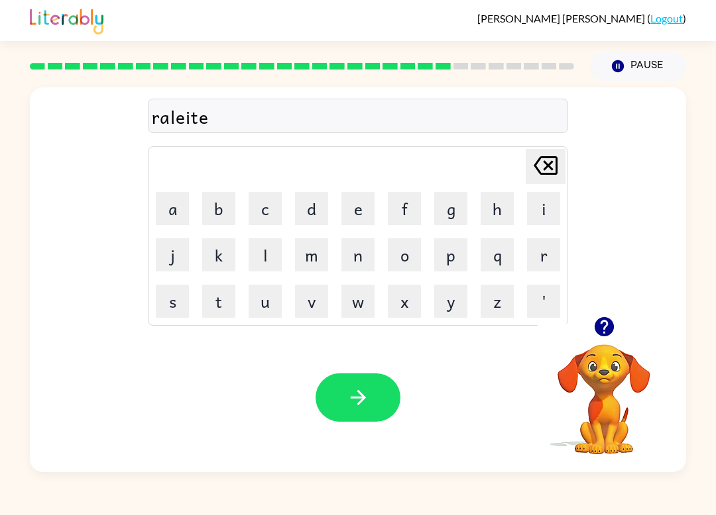
click at [307, 207] on button "d" at bounding box center [311, 208] width 33 height 33
click at [383, 396] on button "button" at bounding box center [357, 398] width 85 height 48
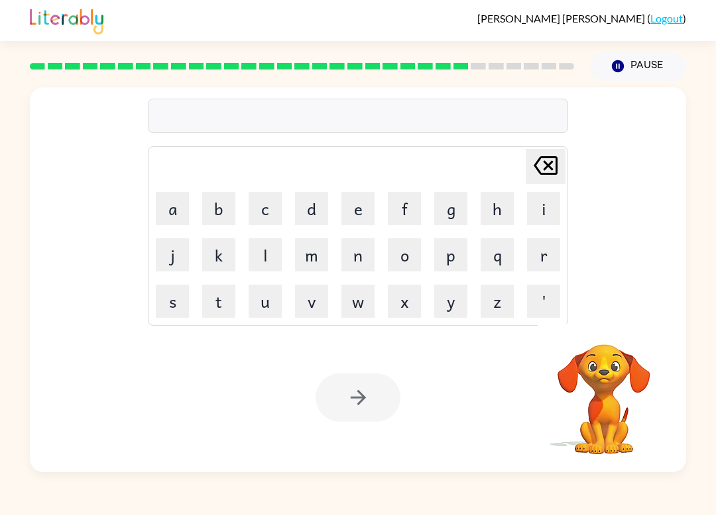
click at [448, 205] on button "g" at bounding box center [450, 208] width 33 height 33
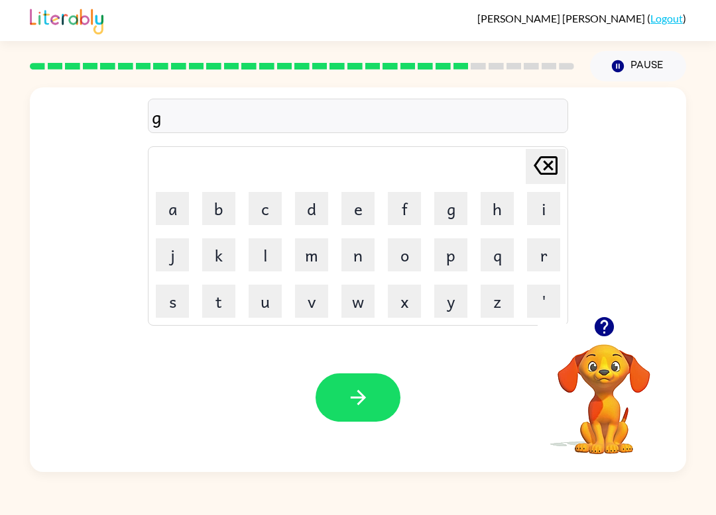
click at [256, 255] on button "l" at bounding box center [264, 255] width 33 height 33
click at [551, 159] on icon "[PERSON_NAME] last character input" at bounding box center [545, 166] width 32 height 32
click at [414, 246] on button "o" at bounding box center [404, 255] width 33 height 33
click at [215, 203] on button "b" at bounding box center [218, 208] width 33 height 33
click at [253, 254] on button "l" at bounding box center [264, 255] width 33 height 33
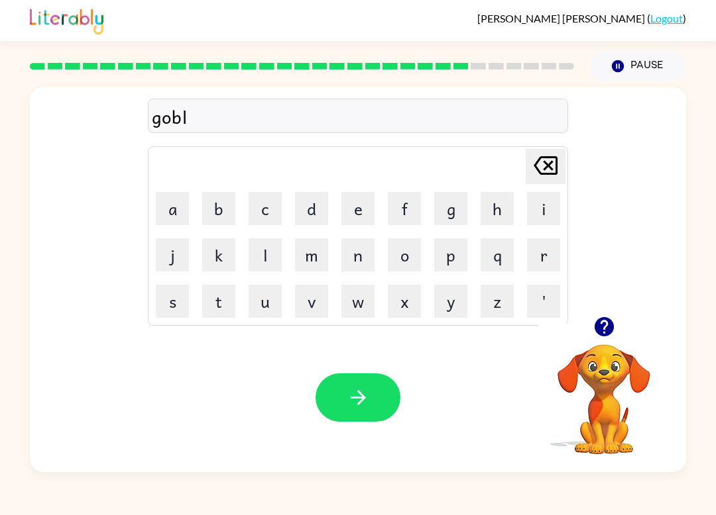
click at [544, 201] on button "i" at bounding box center [543, 208] width 33 height 33
click at [364, 265] on button "n" at bounding box center [357, 255] width 33 height 33
click at [357, 398] on icon "button" at bounding box center [357, 397] width 15 height 15
click at [270, 256] on button "l" at bounding box center [264, 255] width 33 height 33
click at [268, 310] on button "u" at bounding box center [264, 301] width 33 height 33
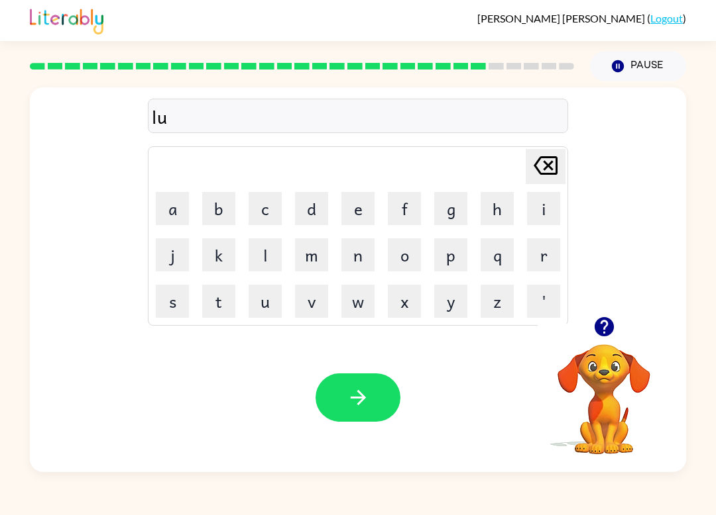
click at [309, 259] on button "m" at bounding box center [311, 255] width 33 height 33
click at [216, 202] on button "b" at bounding box center [218, 208] width 33 height 33
click at [367, 205] on button "e" at bounding box center [357, 208] width 33 height 33
click at [542, 259] on button "r" at bounding box center [543, 255] width 33 height 33
click at [166, 246] on button "j" at bounding box center [172, 255] width 33 height 33
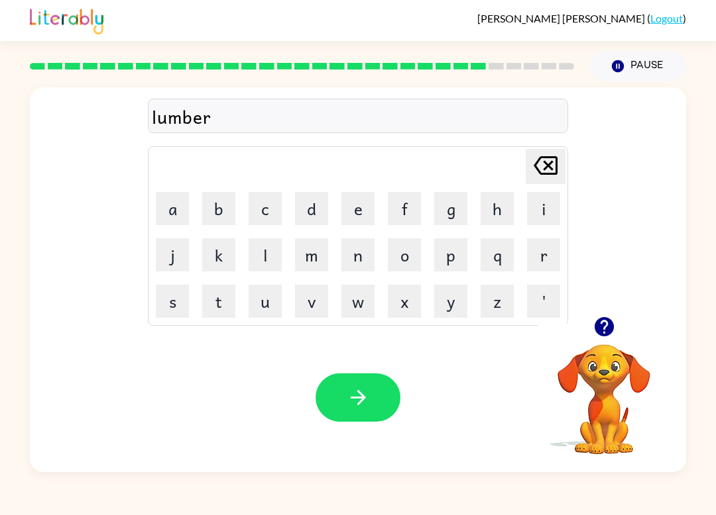
click at [166, 246] on button "j" at bounding box center [172, 255] width 33 height 33
click at [250, 207] on button "c" at bounding box center [264, 208] width 33 height 33
click at [217, 258] on button "k" at bounding box center [218, 255] width 33 height 33
click at [547, 173] on icon "[PERSON_NAME] last character input" at bounding box center [545, 166] width 32 height 32
click at [547, 172] on icon "[PERSON_NAME] last character input" at bounding box center [545, 166] width 32 height 32
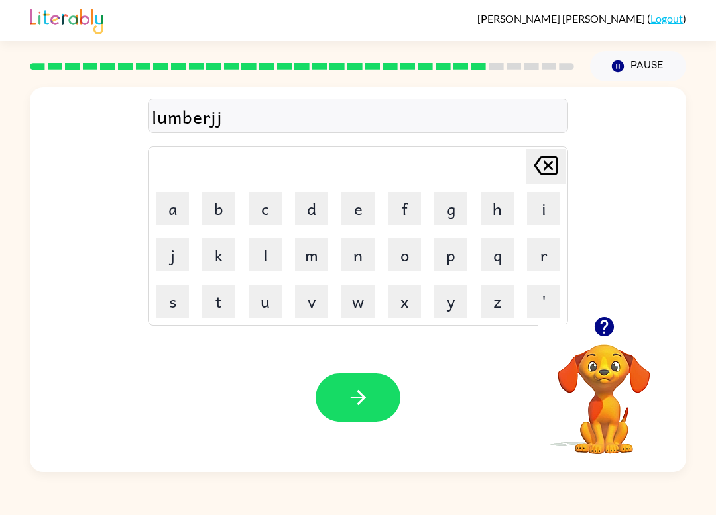
click at [572, 178] on div "lumberjj Delete Delete last character input a b c d e f g h i j k l m n o p q r…" at bounding box center [358, 201] width 656 height 229
click at [549, 170] on icon "[PERSON_NAME] last character input" at bounding box center [545, 166] width 32 height 32
click at [166, 203] on button "a" at bounding box center [172, 208] width 33 height 33
click at [261, 203] on button "c" at bounding box center [264, 208] width 33 height 33
click at [227, 261] on button "k" at bounding box center [218, 255] width 33 height 33
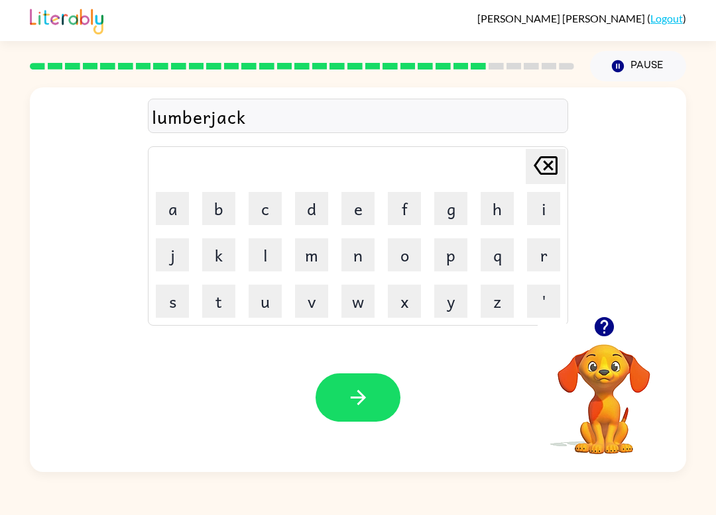
click at [391, 382] on button "button" at bounding box center [357, 398] width 85 height 48
click at [611, 342] on button "button" at bounding box center [604, 327] width 34 height 34
click at [610, 325] on video "Your browser must support playing .mp4 files to use Literably. Please try using…" at bounding box center [603, 390] width 133 height 133
click at [445, 261] on button "p" at bounding box center [450, 255] width 33 height 33
click at [343, 207] on button "e" at bounding box center [357, 208] width 33 height 33
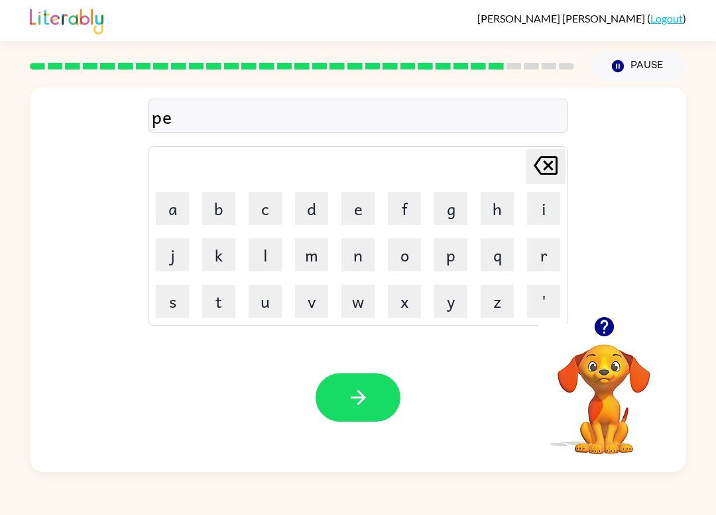
click at [552, 249] on button "r" at bounding box center [543, 255] width 33 height 33
click at [258, 209] on button "c" at bounding box center [264, 208] width 33 height 33
click at [351, 211] on button "e" at bounding box center [357, 208] width 33 height 33
click at [383, 390] on button "button" at bounding box center [357, 398] width 85 height 48
click at [216, 304] on button "t" at bounding box center [218, 301] width 33 height 33
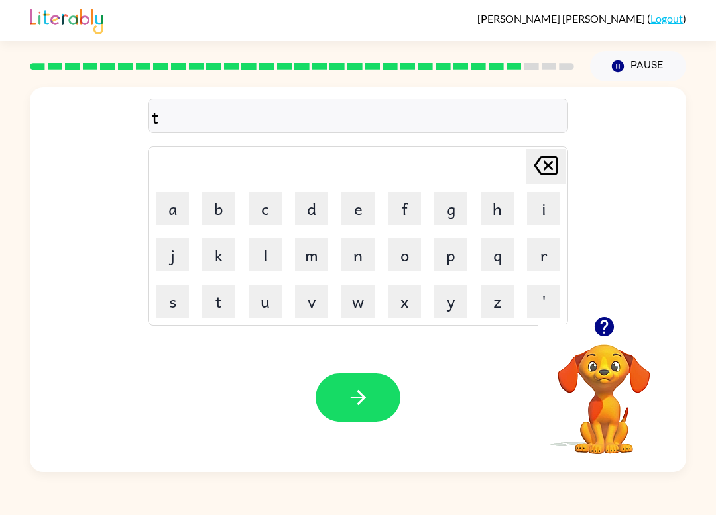
click at [512, 200] on button "h" at bounding box center [496, 208] width 33 height 33
click at [563, 174] on button "[PERSON_NAME] last character input" at bounding box center [545, 166] width 40 height 35
click at [494, 215] on button "h" at bounding box center [496, 208] width 33 height 33
click at [541, 224] on button "i" at bounding box center [543, 208] width 33 height 33
click at [364, 252] on button "n" at bounding box center [357, 255] width 33 height 33
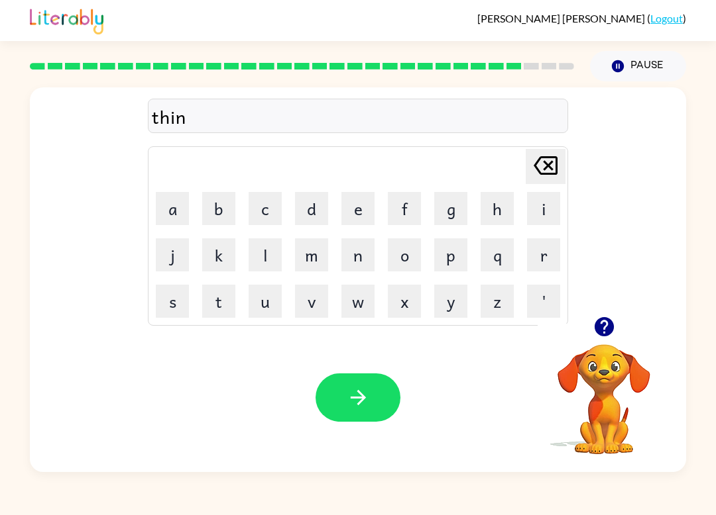
click at [354, 417] on button "button" at bounding box center [357, 398] width 85 height 48
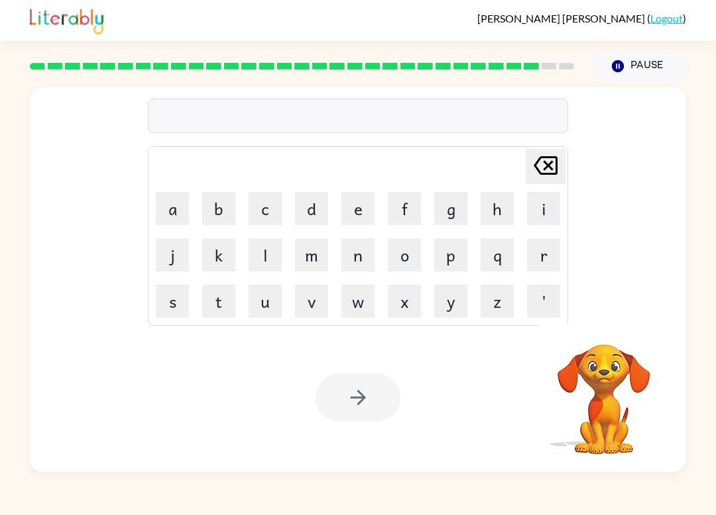
click at [174, 296] on button "s" at bounding box center [172, 301] width 33 height 33
click at [554, 207] on button "i" at bounding box center [543, 208] width 33 height 33
click at [261, 249] on button "l" at bounding box center [264, 255] width 33 height 33
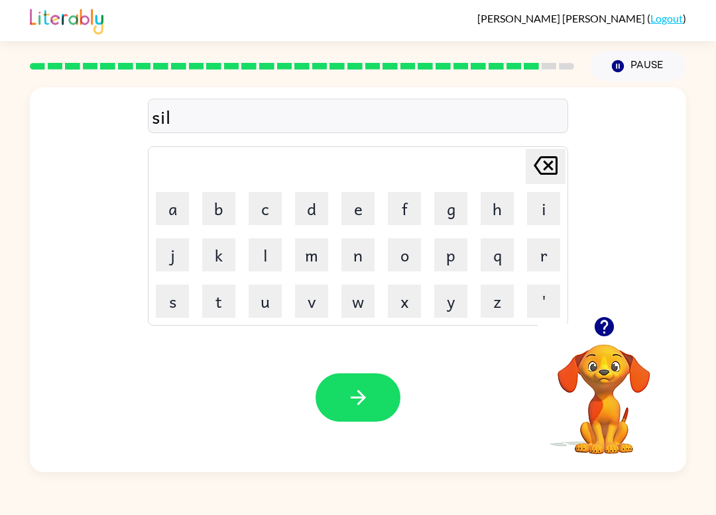
click at [222, 211] on button "b" at bounding box center [218, 208] width 33 height 33
click at [353, 223] on button "e" at bounding box center [357, 208] width 33 height 33
click at [551, 250] on button "r" at bounding box center [543, 255] width 33 height 33
click at [357, 298] on button "w" at bounding box center [357, 301] width 33 height 33
click at [372, 221] on button "e" at bounding box center [357, 208] width 33 height 33
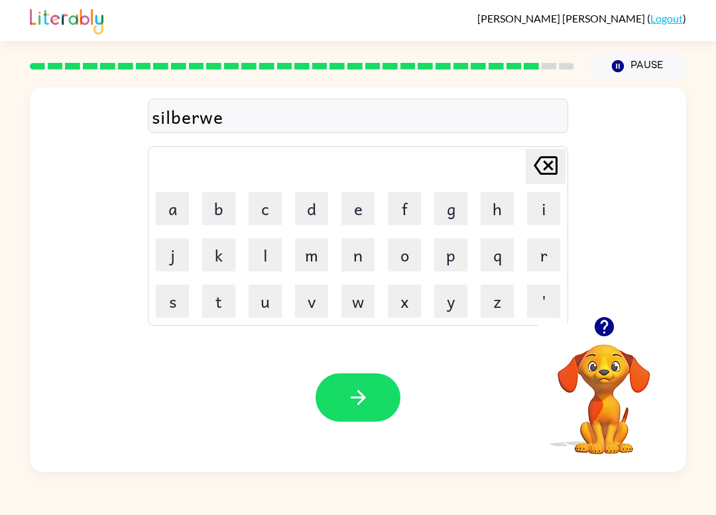
click at [170, 210] on button "a" at bounding box center [172, 208] width 33 height 33
click at [543, 259] on button "r" at bounding box center [543, 255] width 33 height 33
click at [356, 393] on icon "button" at bounding box center [358, 397] width 23 height 23
click at [266, 300] on button "u" at bounding box center [264, 301] width 33 height 33
click at [362, 252] on button "n" at bounding box center [357, 255] width 33 height 33
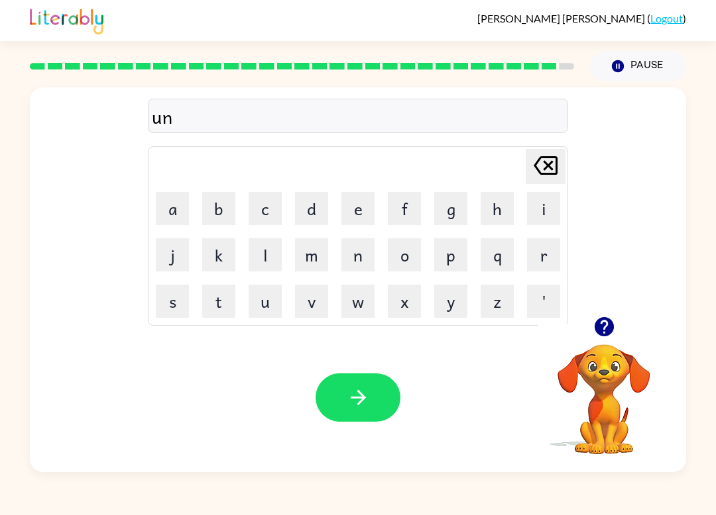
click at [178, 205] on button "a" at bounding box center [172, 208] width 33 height 33
click at [407, 203] on button "f" at bounding box center [404, 208] width 33 height 33
click at [553, 246] on button "r" at bounding box center [543, 255] width 33 height 33
click at [552, 246] on button "r" at bounding box center [543, 255] width 33 height 33
click at [549, 173] on icon "[PERSON_NAME] last character input" at bounding box center [545, 166] width 32 height 32
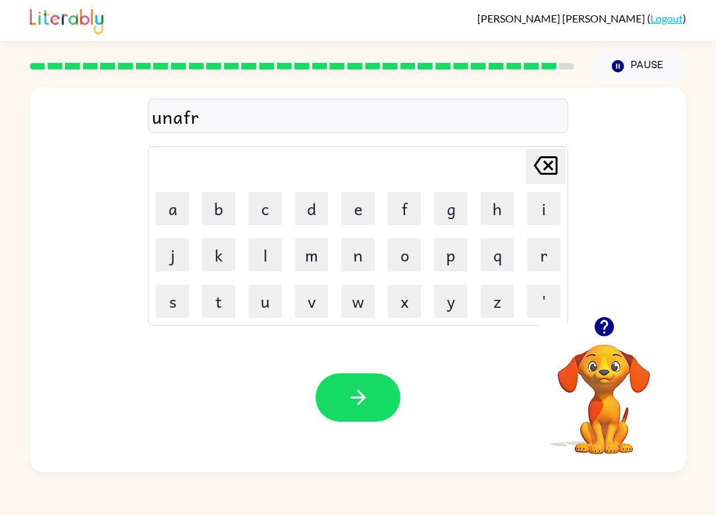
click at [549, 222] on button "i" at bounding box center [543, 208] width 33 height 33
click at [356, 209] on button "e" at bounding box center [357, 208] width 33 height 33
click at [542, 210] on button "i" at bounding box center [543, 208] width 33 height 33
click at [302, 207] on button "d" at bounding box center [311, 208] width 33 height 33
click at [389, 401] on button "button" at bounding box center [357, 398] width 85 height 48
